Goal: Task Accomplishment & Management: Use online tool/utility

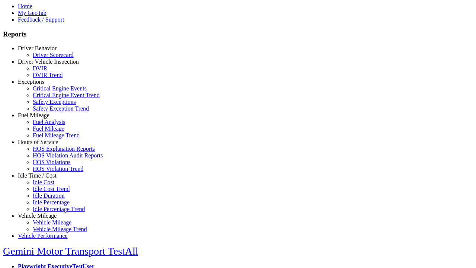
click at [43, 145] on link "Hours of Service" at bounding box center [38, 142] width 40 height 6
click at [48, 152] on link "HOS Explanation Reports" at bounding box center [64, 149] width 62 height 6
